Goal: Information Seeking & Learning: Find specific page/section

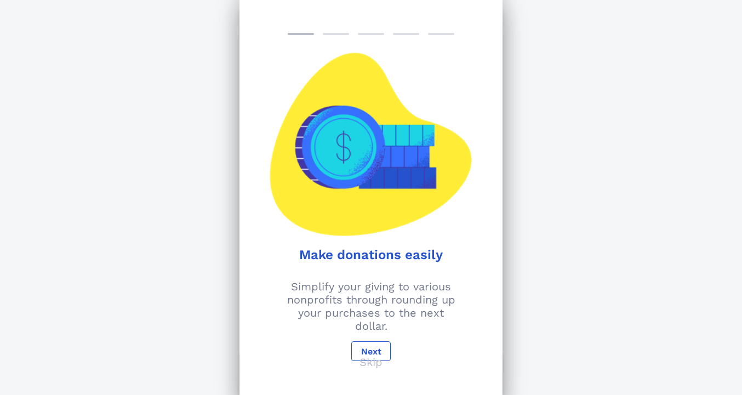
scroll to position [107, 0]
click at [373, 366] on p "Skip" at bounding box center [370, 362] width 23 height 13
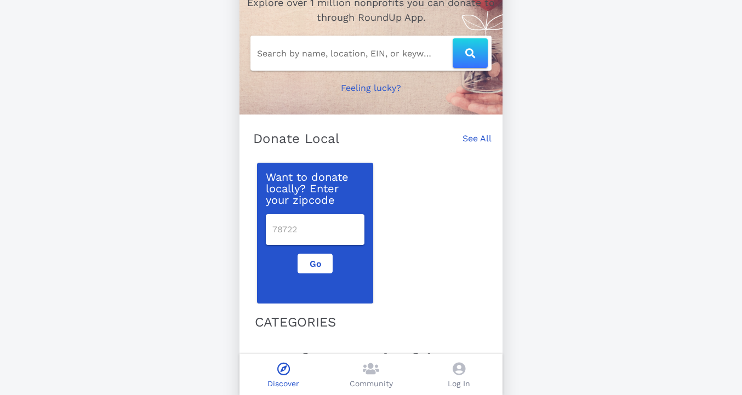
scroll to position [0, 0]
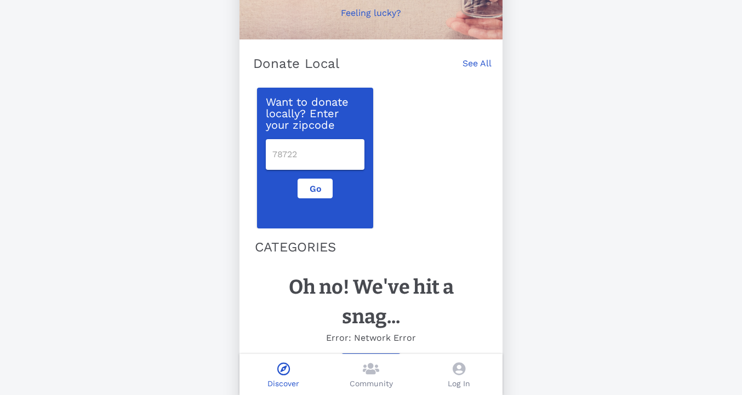
scroll to position [181, 0]
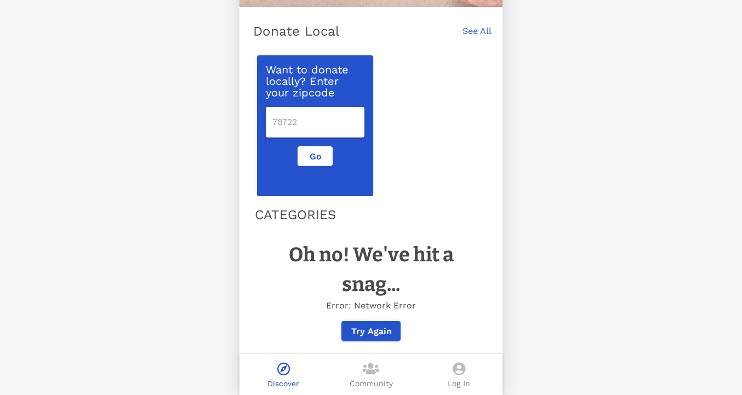
click at [302, 124] on input "number" at bounding box center [314, 122] width 85 height 18
click at [214, 185] on div "Support Your Passion Explore over 1 million nonprofits you can donate to throug…" at bounding box center [371, 107] width 742 height 576
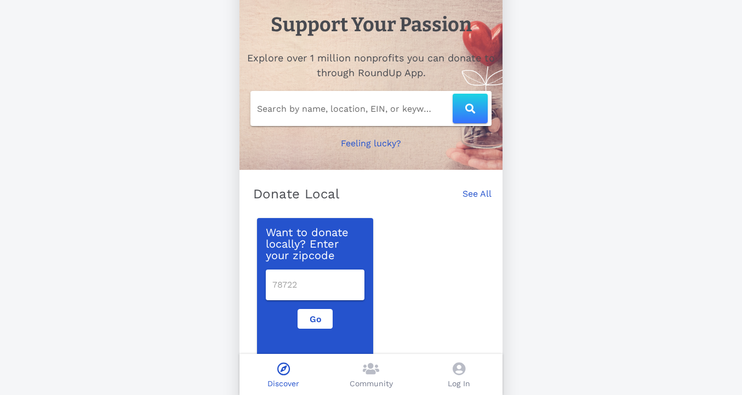
scroll to position [0, 0]
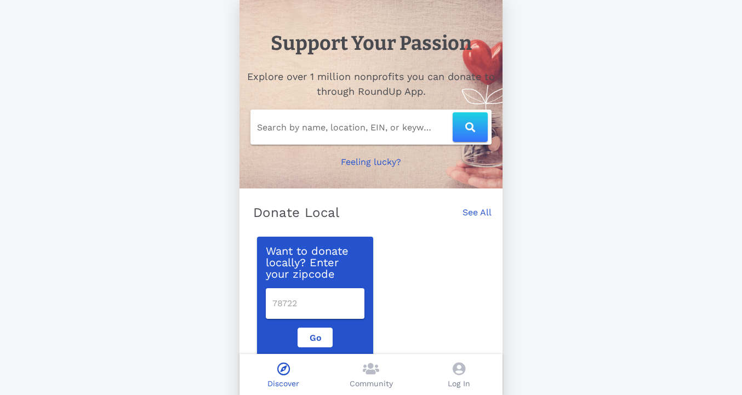
click at [219, 305] on div "Support Your Passion Explore over 1 million nonprofits you can donate to throug…" at bounding box center [371, 288] width 742 height 576
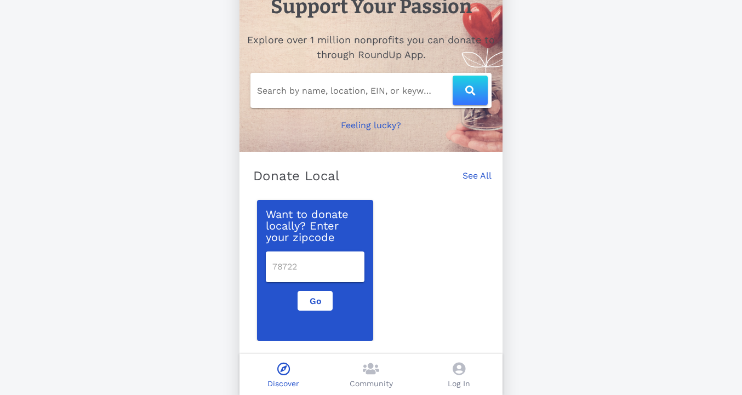
scroll to position [48, 0]
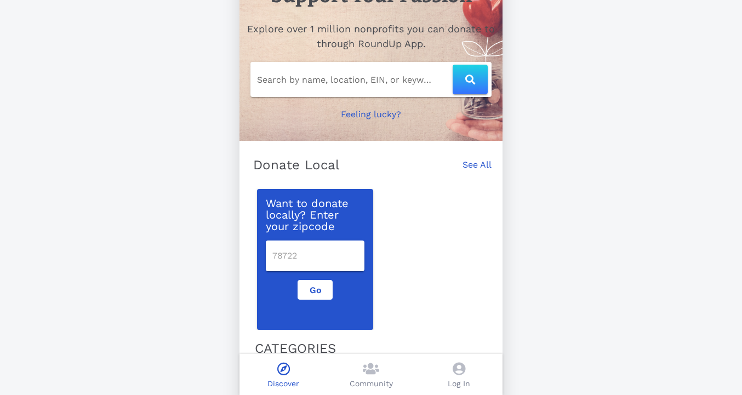
click at [296, 258] on input "number" at bounding box center [314, 256] width 85 height 18
type input "80205"
click at [320, 292] on span "Go" at bounding box center [315, 290] width 16 height 10
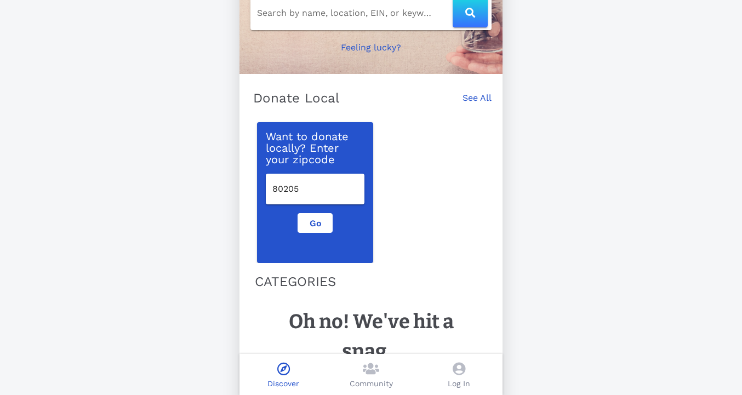
scroll to position [91, 0]
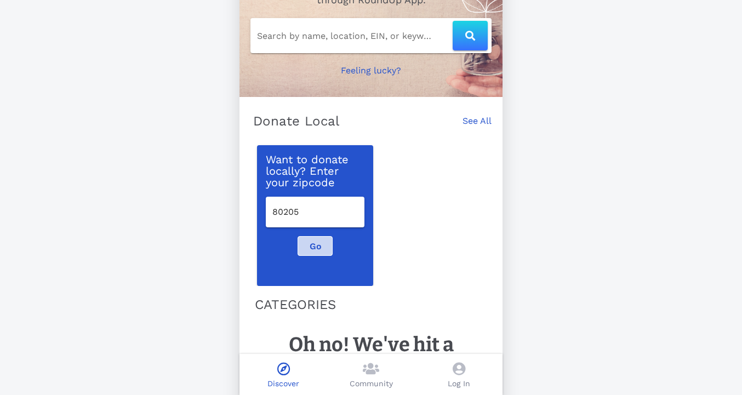
click at [320, 243] on span "Go" at bounding box center [315, 246] width 16 height 10
click at [303, 43] on input "Search by name, location, EIN, or keyword" at bounding box center [355, 36] width 196 height 18
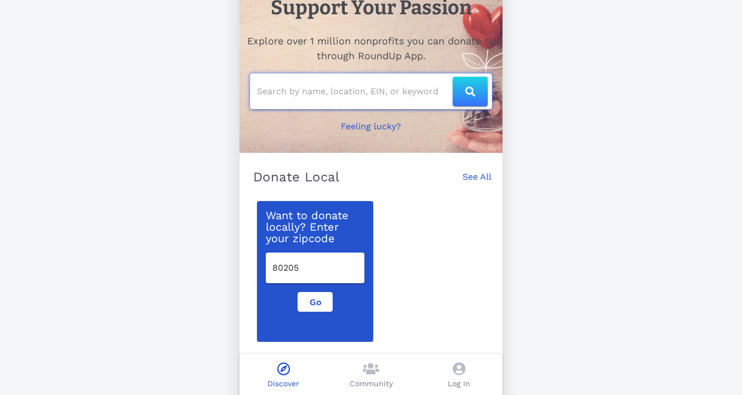
scroll to position [9, 0]
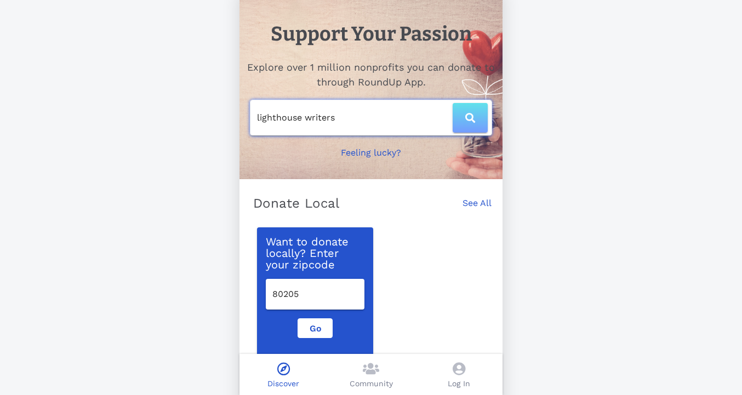
click at [475, 110] on button "button" at bounding box center [469, 118] width 35 height 30
type input "lighthouse writers"
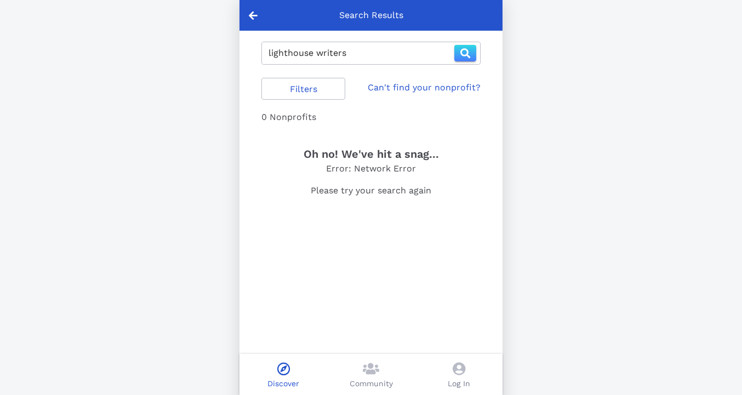
click at [465, 55] on icon "button" at bounding box center [465, 53] width 10 height 10
click at [434, 88] on link "Can't find your nonprofit?" at bounding box center [424, 87] width 113 height 13
